Goal: Task Accomplishment & Management: Use online tool/utility

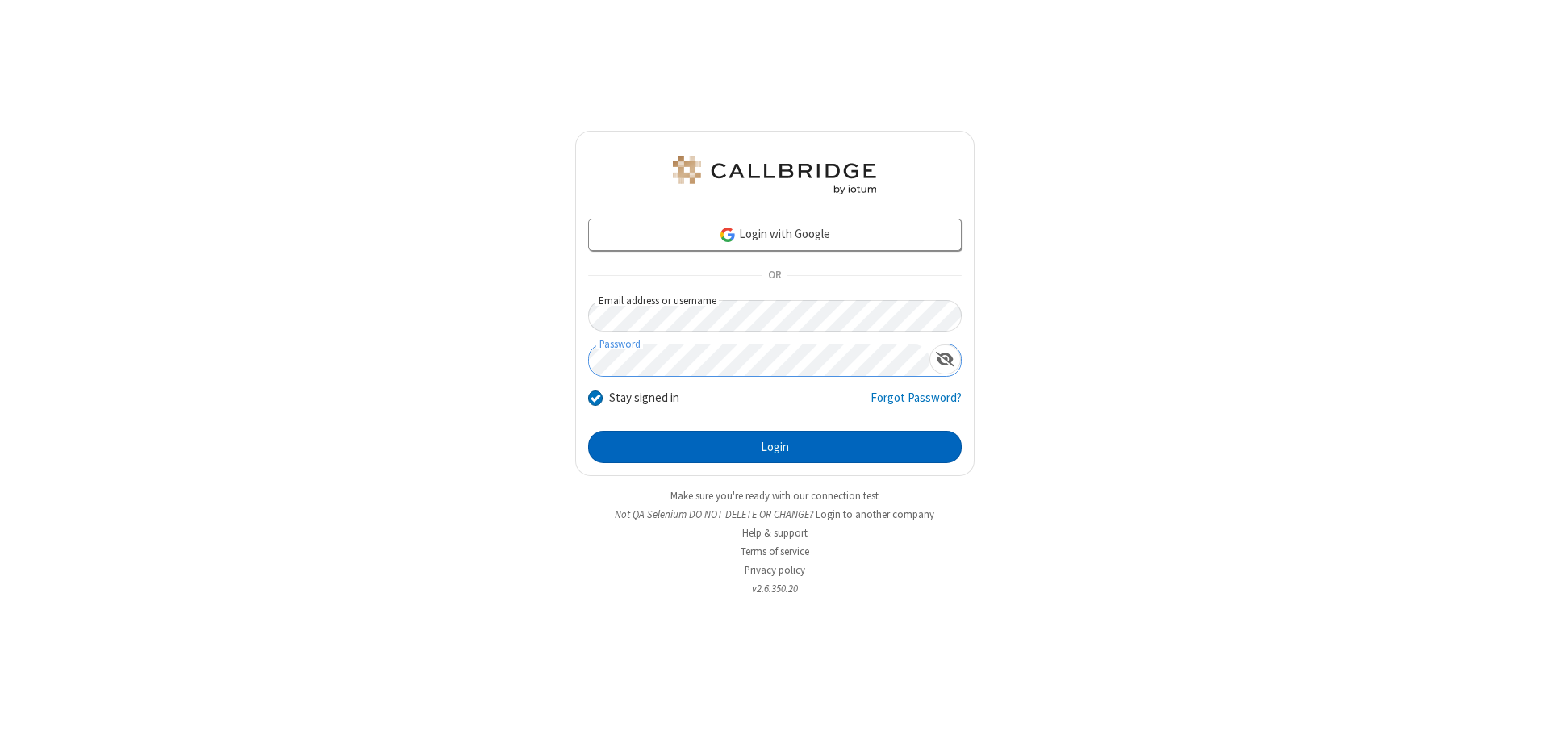
click at [774, 447] on button "Login" at bounding box center [775, 447] width 374 height 32
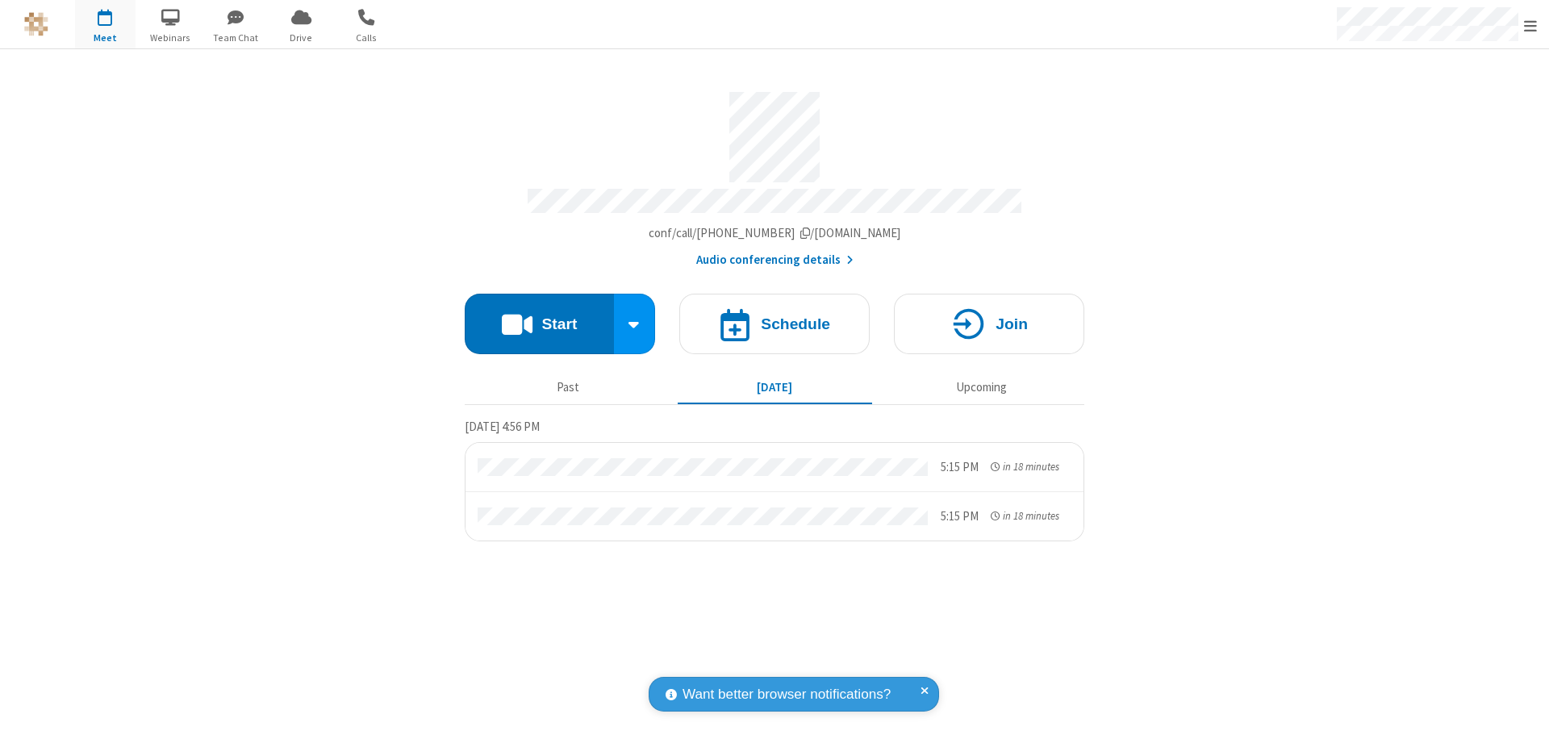
click at [1530, 25] on span "Open menu" at bounding box center [1530, 26] width 13 height 16
click at [301, 37] on span "Drive" at bounding box center [301, 38] width 61 height 15
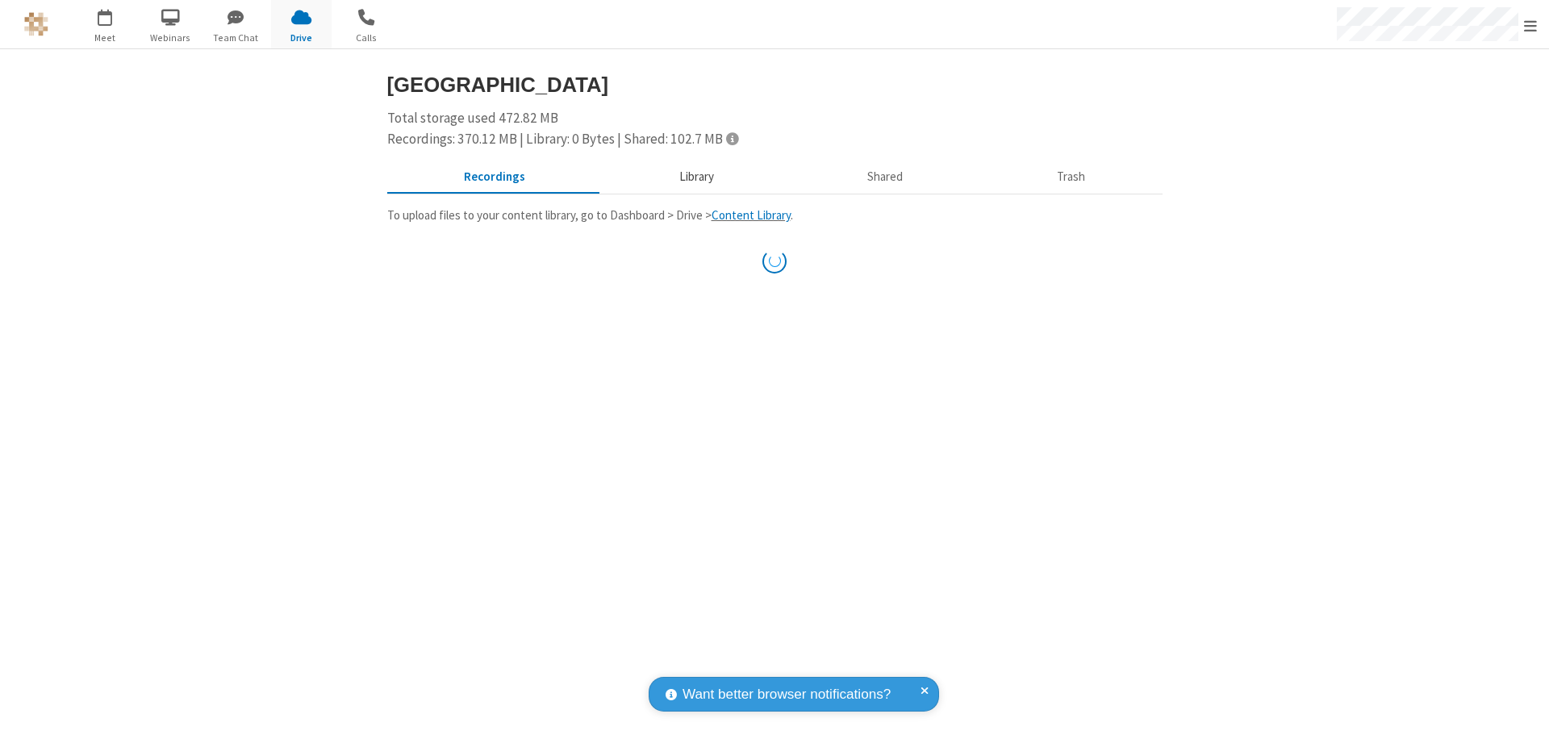
click at [694, 177] on button "Library" at bounding box center [696, 177] width 189 height 31
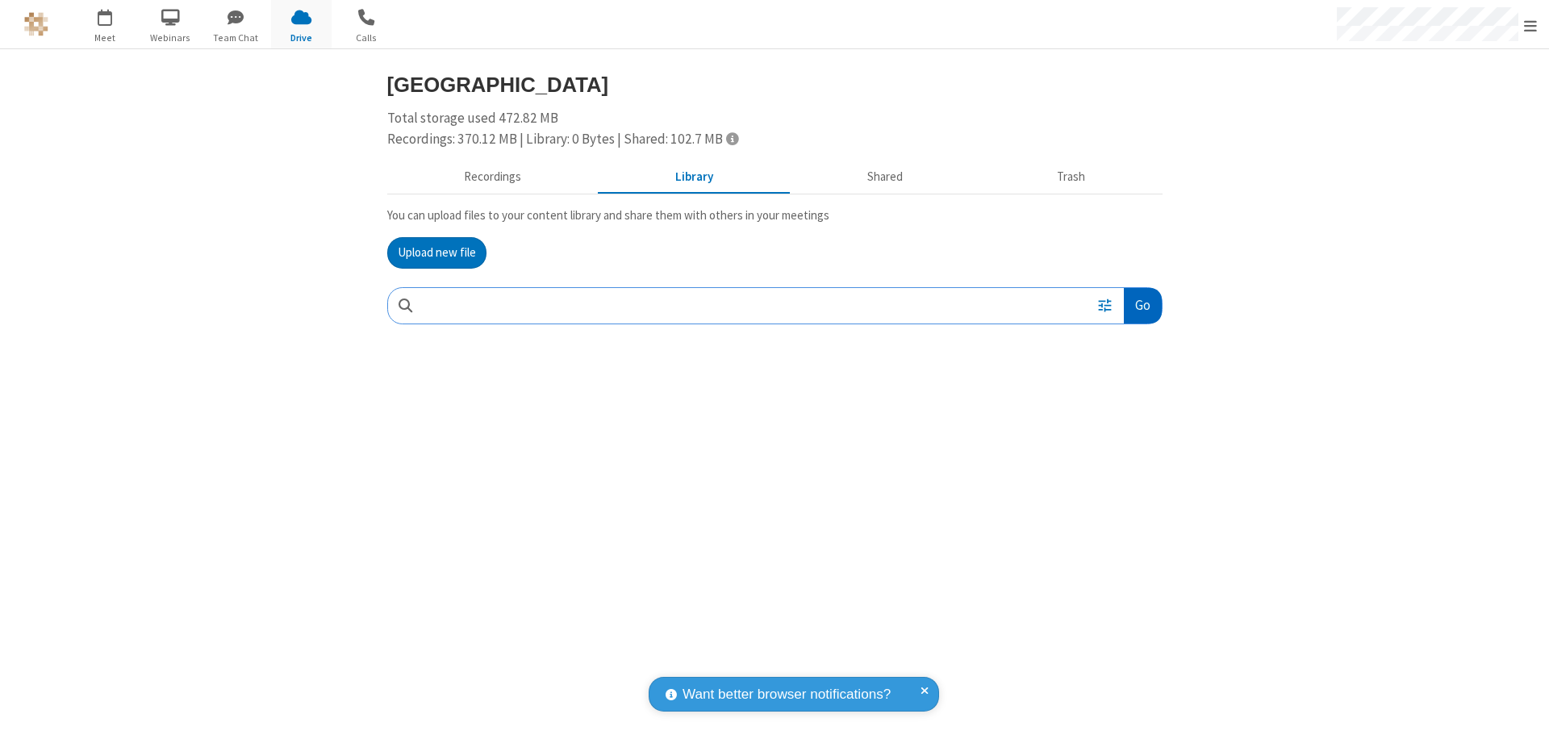
click at [1142, 305] on button "Go" at bounding box center [1142, 306] width 37 height 36
click at [436, 253] on button "Upload new file" at bounding box center [436, 253] width 99 height 32
